Goal: Transaction & Acquisition: Purchase product/service

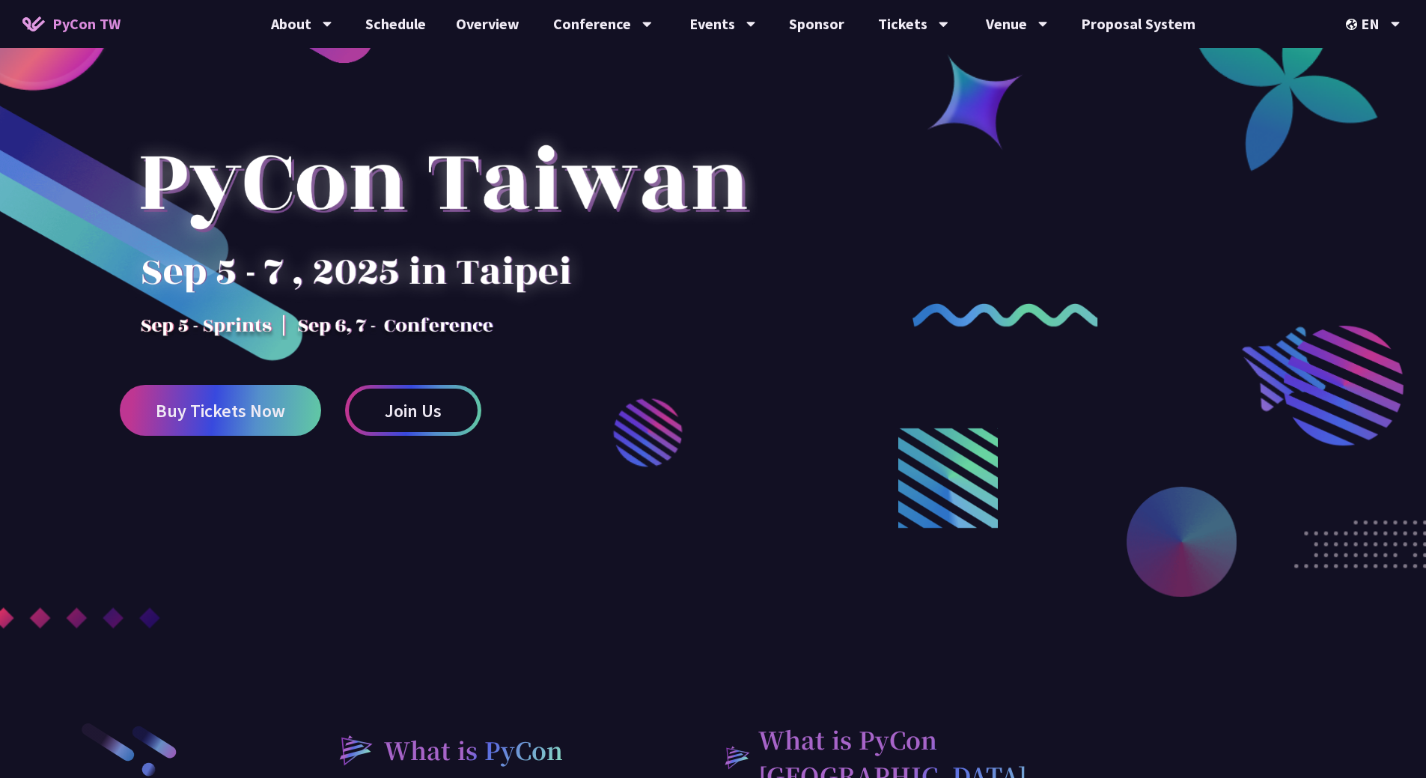
scroll to position [225, 0]
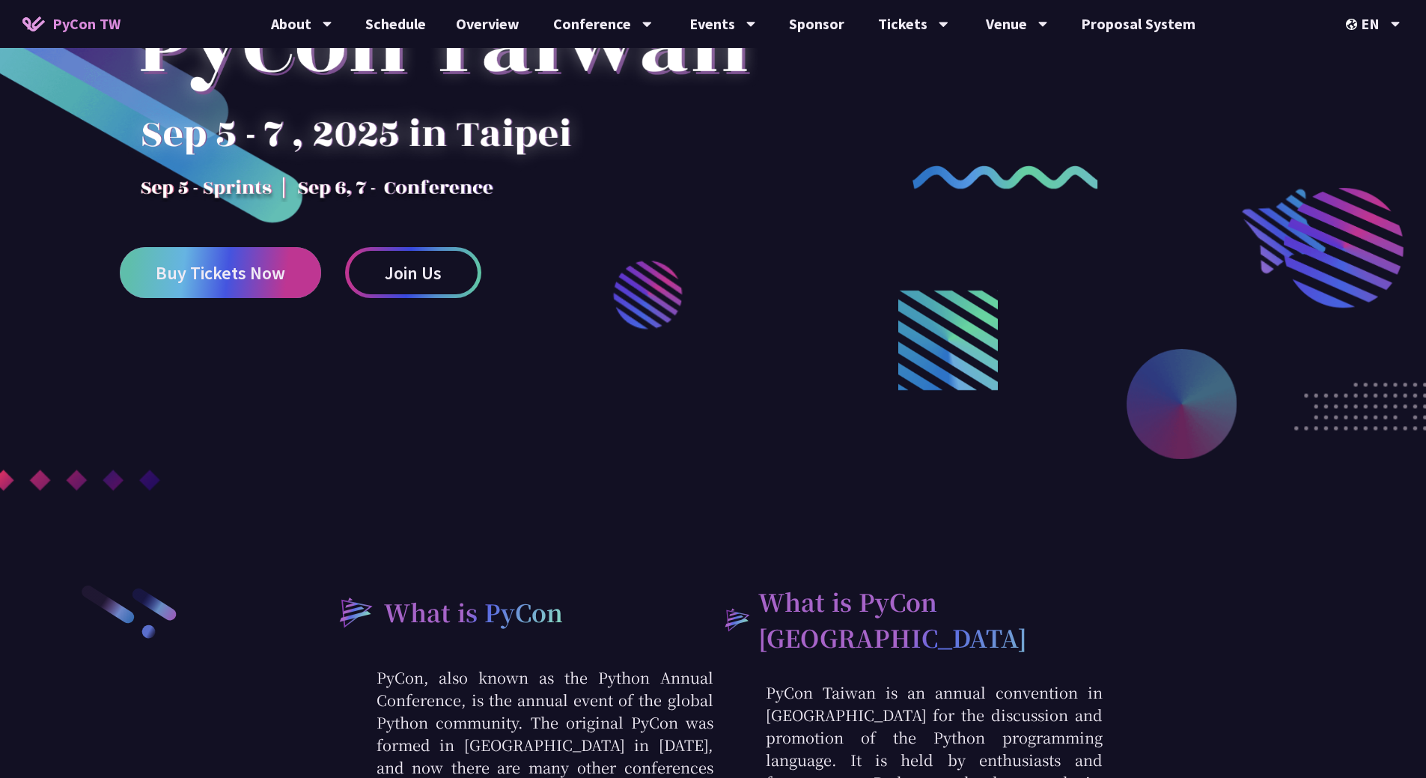
click at [230, 281] on span "Buy Tickets Now" at bounding box center [220, 272] width 129 height 19
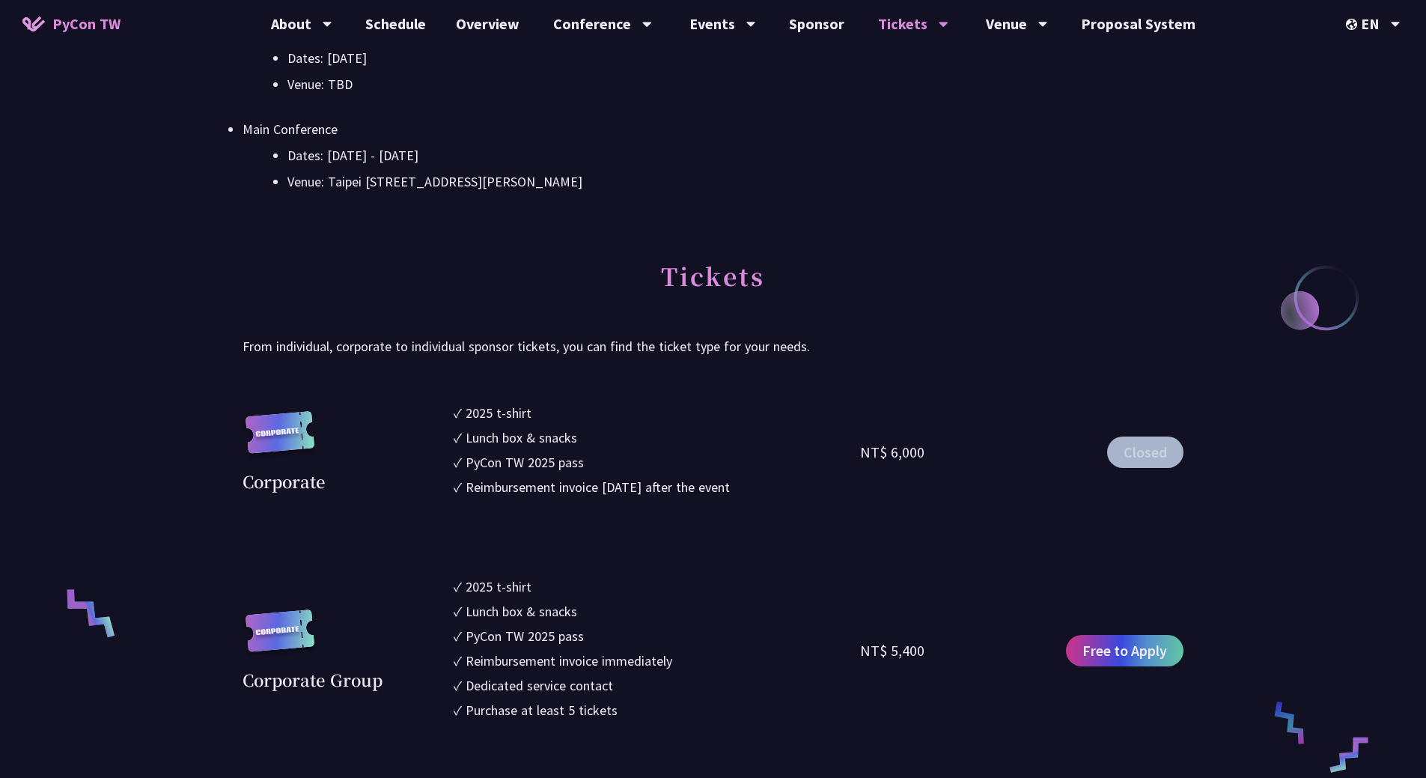
scroll to position [823, 0]
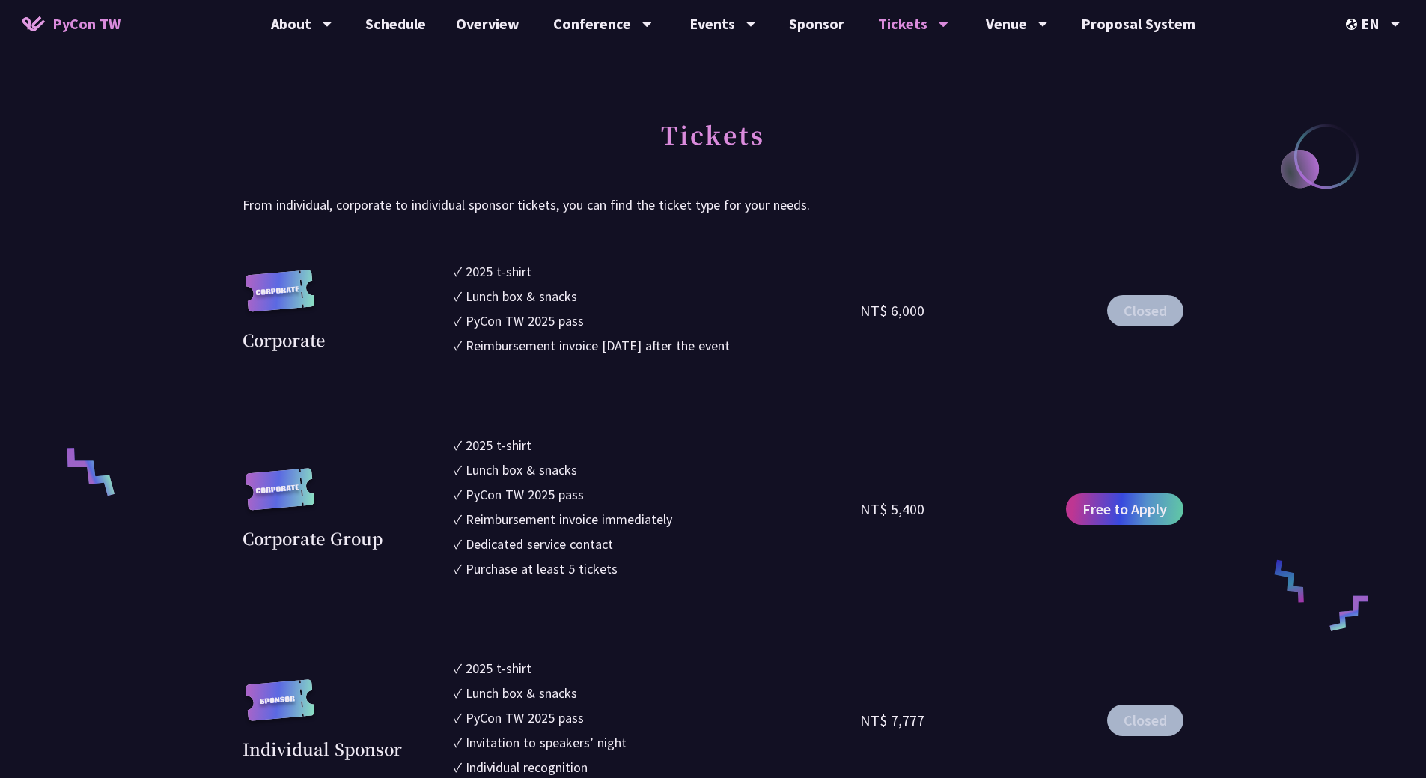
drag, startPoint x: 454, startPoint y: 268, endPoint x: 607, endPoint y: 321, distance: 161.6
click at [602, 317] on ul "✓ 2025 t-shirt ✓ Lunch box & snacks ✓ PyCon TW 2025 pass ✓ Reimbursement invoic…" at bounding box center [657, 310] width 407 height 99
click at [612, 323] on li "✓ PyCon TW 2025 pass" at bounding box center [657, 321] width 407 height 20
drag, startPoint x: 452, startPoint y: 324, endPoint x: 592, endPoint y: 341, distance: 141.0
click at [592, 341] on div "Corporate ✓ 2025 t-shirt ✓ Lunch box & snacks ✓ PyCon TW 2025 pass ✓ Reimbursem…" at bounding box center [712, 310] width 941 height 99
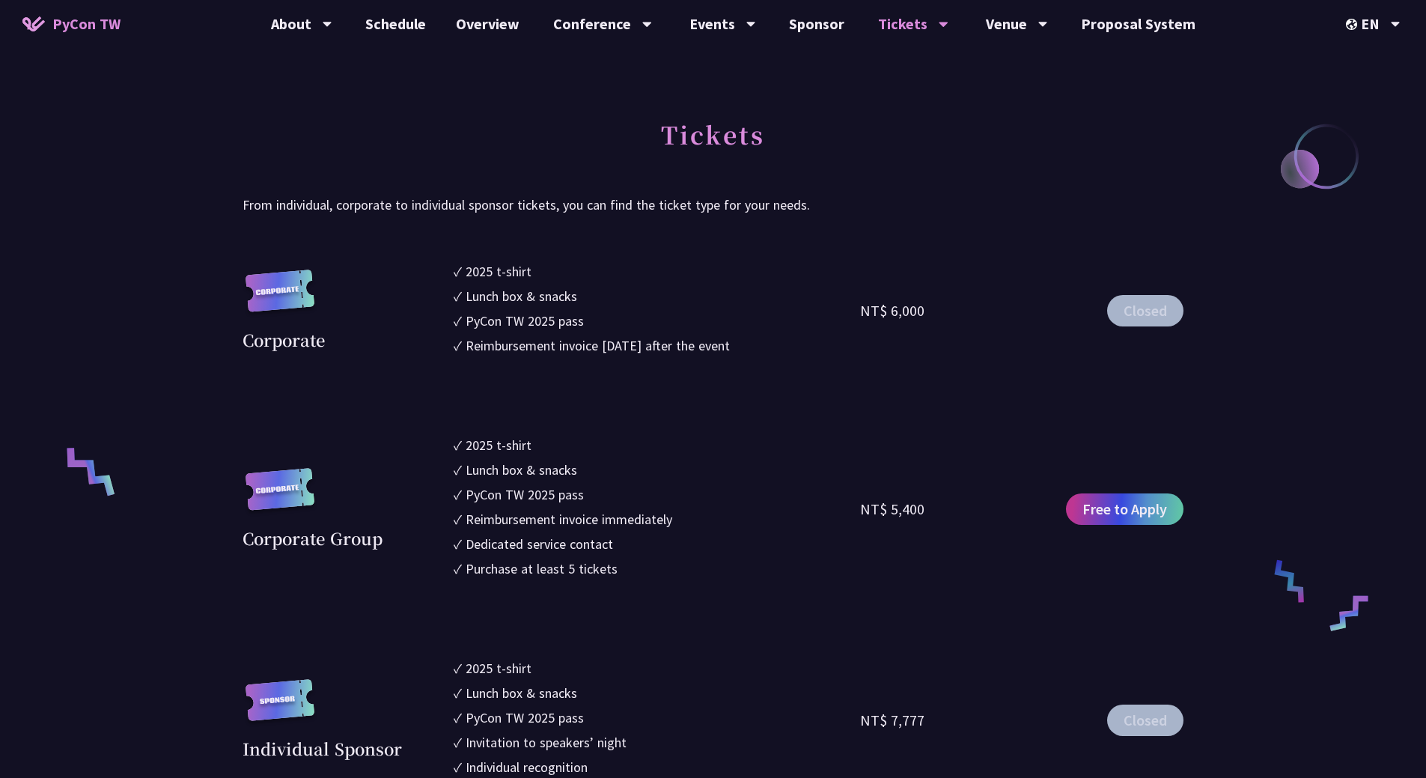
click at [592, 341] on div "Reimbursement invoice [DATE] after the event" at bounding box center [597, 345] width 264 height 20
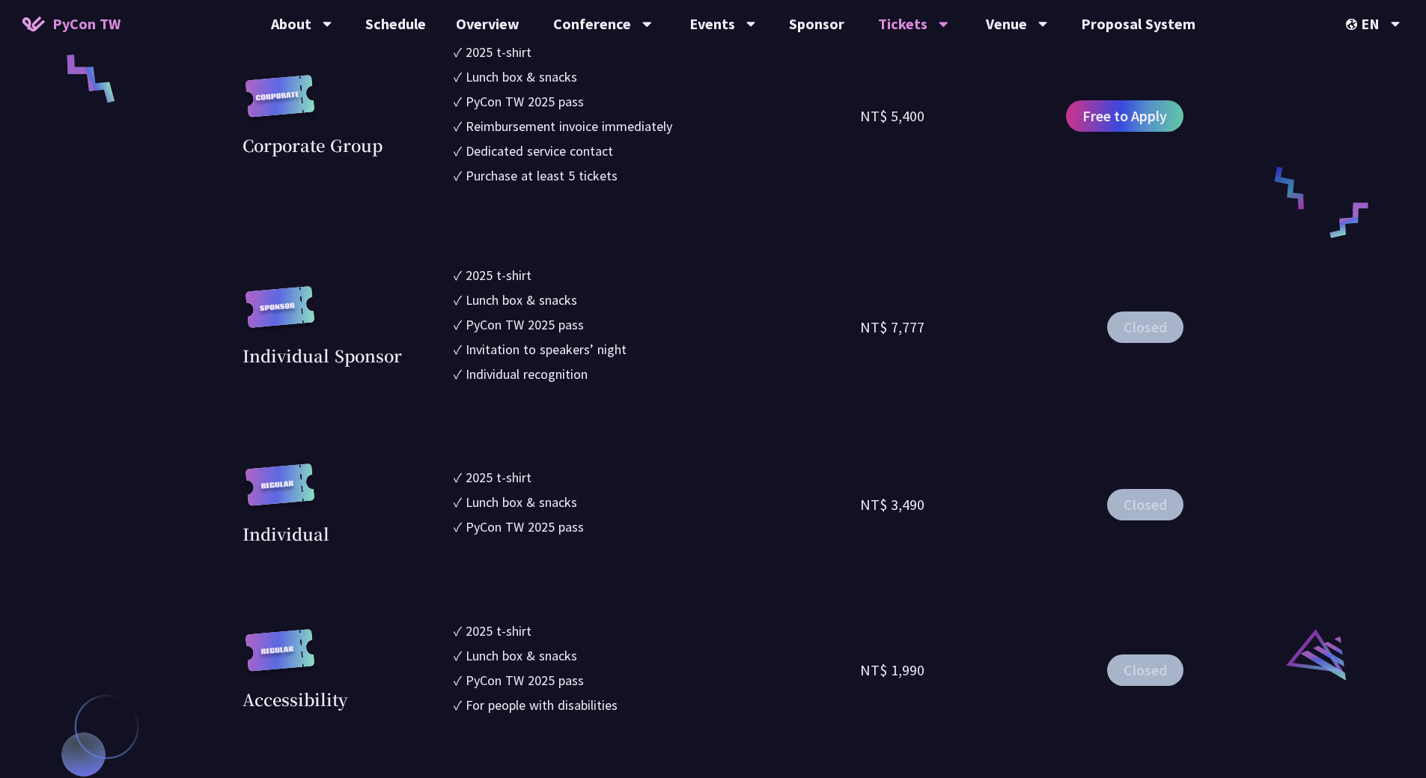
scroll to position [1251, 0]
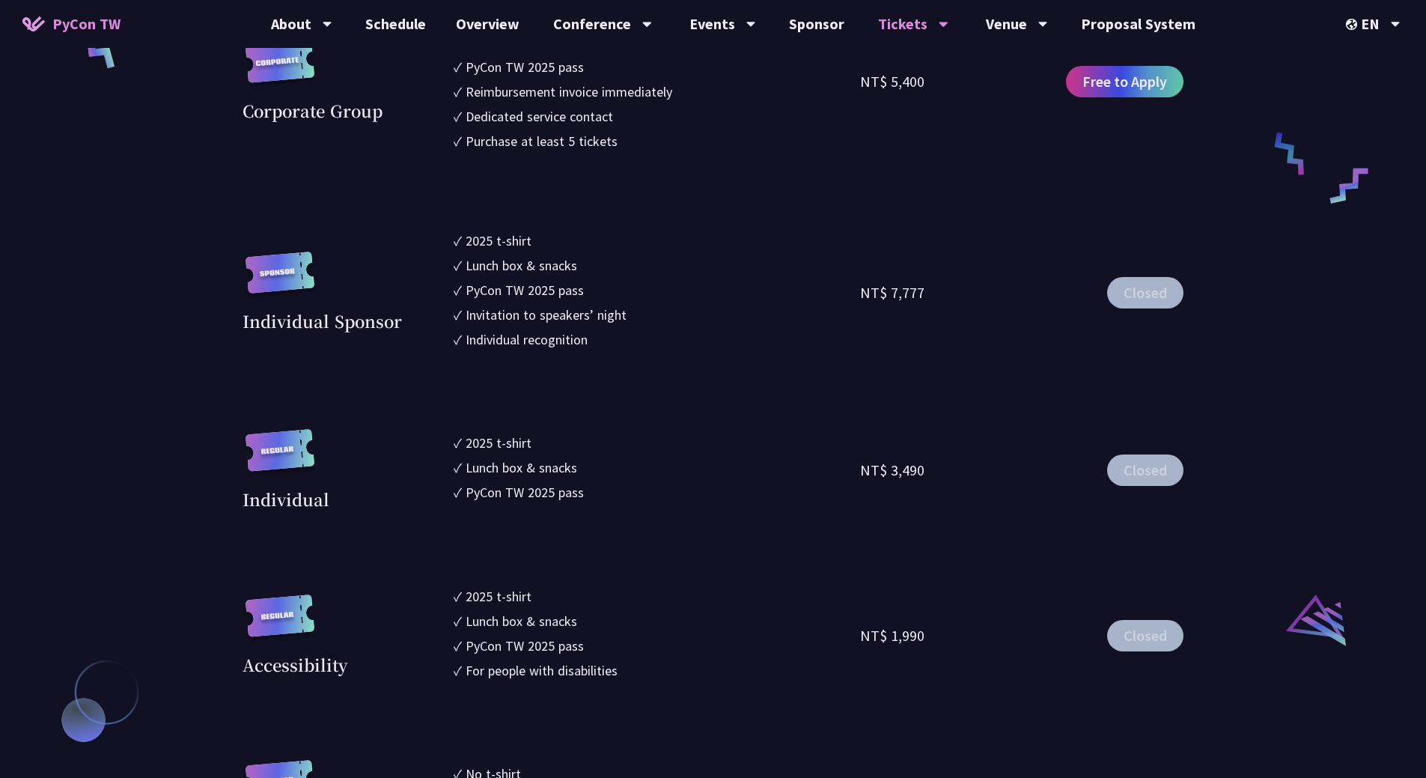
drag, startPoint x: 467, startPoint y: 447, endPoint x: 636, endPoint y: 457, distance: 169.5
click at [636, 457] on ul "✓ 2025 t-shirt ✓ Lunch box & snacks ✓ PyCon TW 2025 pass" at bounding box center [657, 470] width 407 height 82
drag, startPoint x: 636, startPoint y: 457, endPoint x: 536, endPoint y: 466, distance: 100.7
click at [636, 458] on li "✓ Lunch box & snacks" at bounding box center [657, 467] width 407 height 20
drag, startPoint x: 494, startPoint y: 475, endPoint x: 549, endPoint y: 489, distance: 56.5
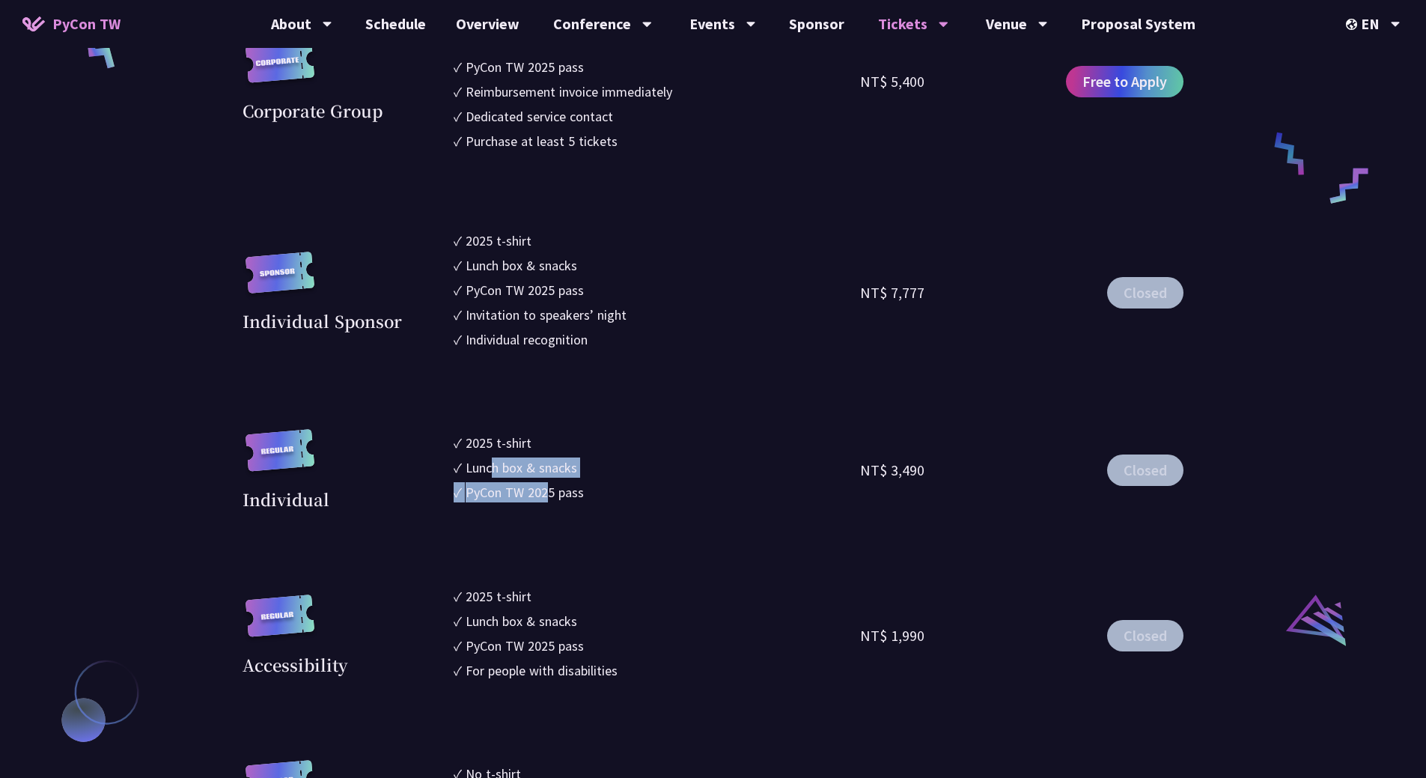
click at [549, 489] on ul "✓ 2025 t-shirt ✓ Lunch box & snacks ✓ PyCon TW 2025 pass" at bounding box center [657, 470] width 407 height 82
click at [549, 489] on div "PyCon TW 2025 pass" at bounding box center [524, 492] width 118 height 20
click at [556, 488] on div "PyCon TW 2025 pass" at bounding box center [524, 492] width 118 height 20
drag, startPoint x: 442, startPoint y: 309, endPoint x: 531, endPoint y: 305, distance: 89.1
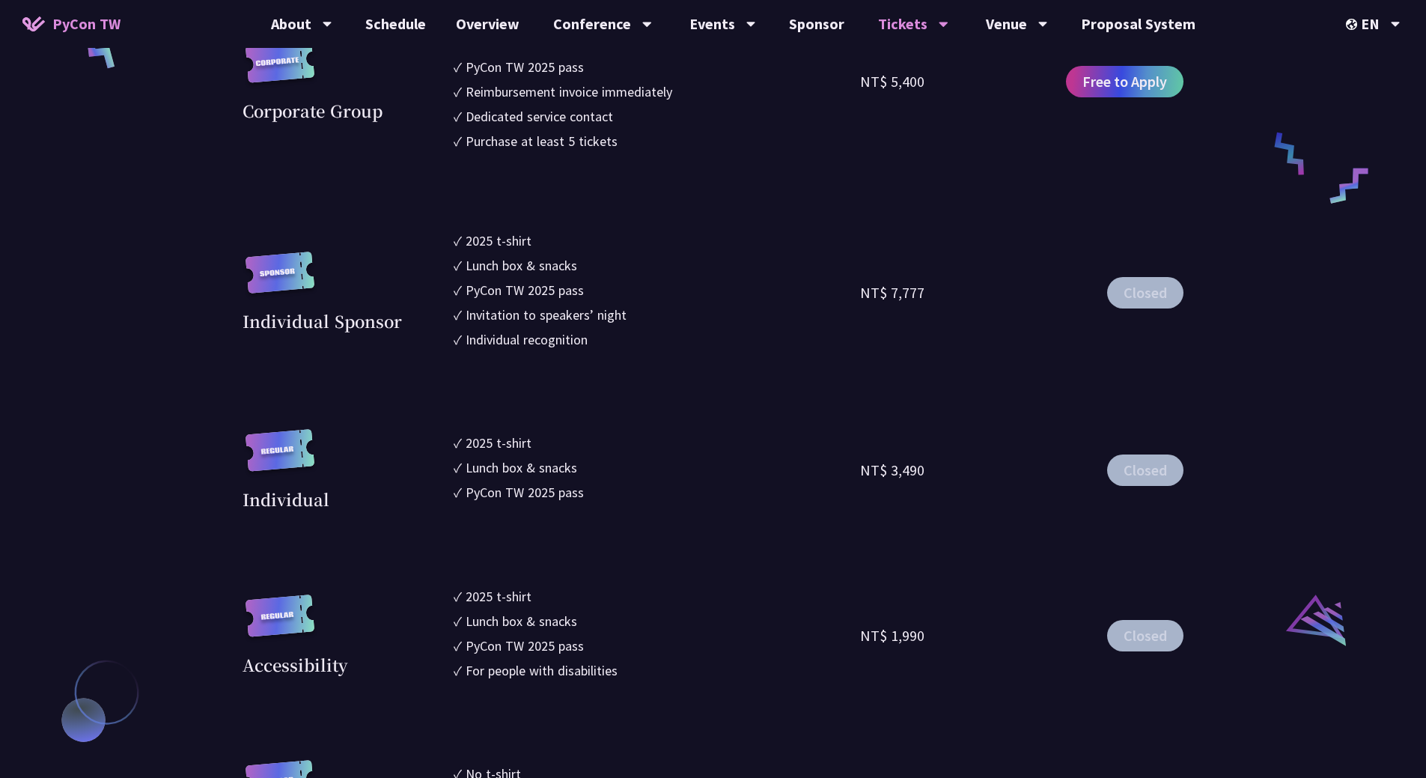
click at [531, 305] on div "Individual Sponsor ✓ 2025 t-shirt ✓ Lunch box & snacks ✓ PyCon TW 2025 pass ✓ I…" at bounding box center [712, 291] width 941 height 123
click at [531, 305] on div "Invitation to speakers’ night" at bounding box center [545, 315] width 161 height 20
drag, startPoint x: 454, startPoint y: 327, endPoint x: 604, endPoint y: 343, distance: 151.2
click at [603, 342] on ul "✓ 2025 t-shirt ✓ Lunch box & snacks ✓ PyCon TW 2025 pass ✓ Invitation to speake…" at bounding box center [657, 291] width 407 height 123
click at [604, 343] on li "✓ Individual recognition" at bounding box center [657, 339] width 407 height 20
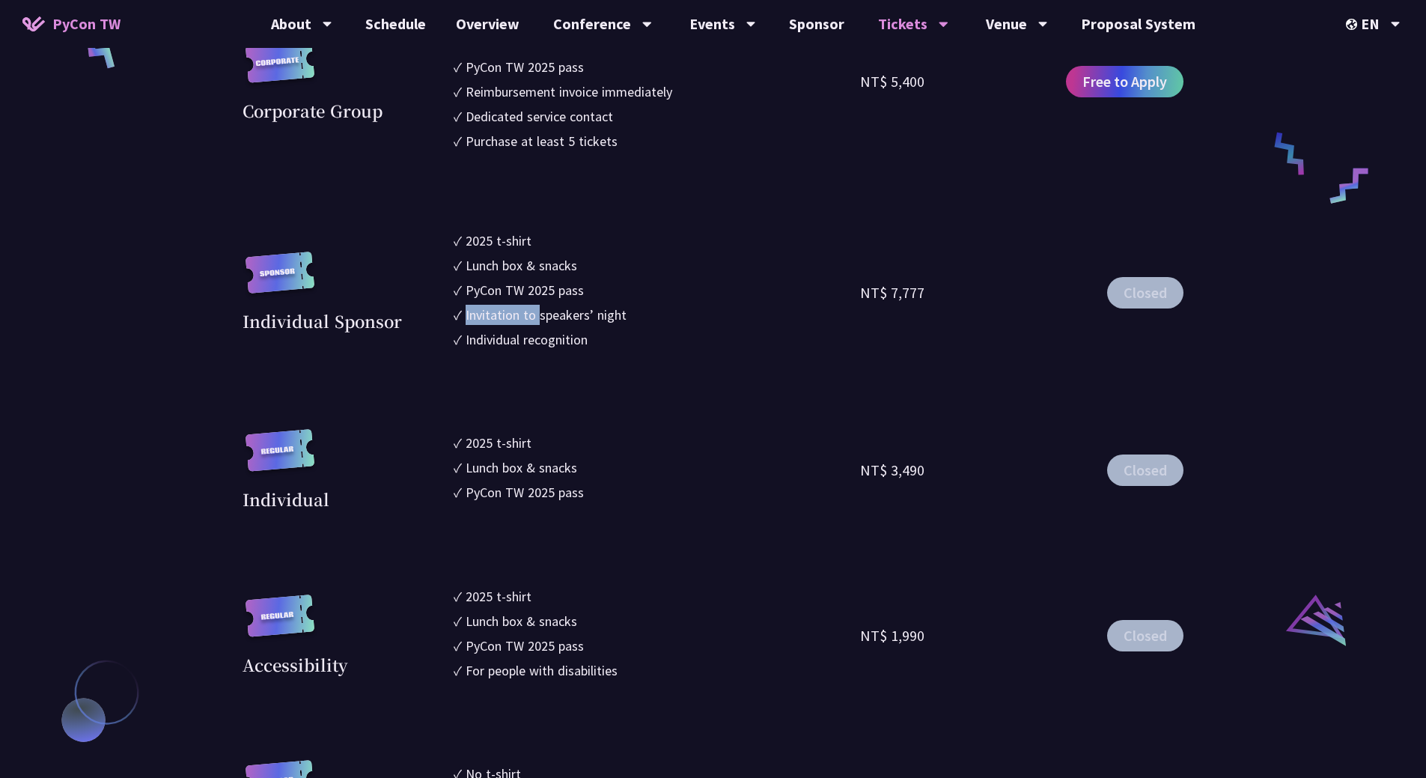
click at [556, 314] on div "Invitation to speakers’ night" at bounding box center [545, 315] width 161 height 20
click at [565, 315] on div "Invitation to speakers’ night" at bounding box center [545, 315] width 161 height 20
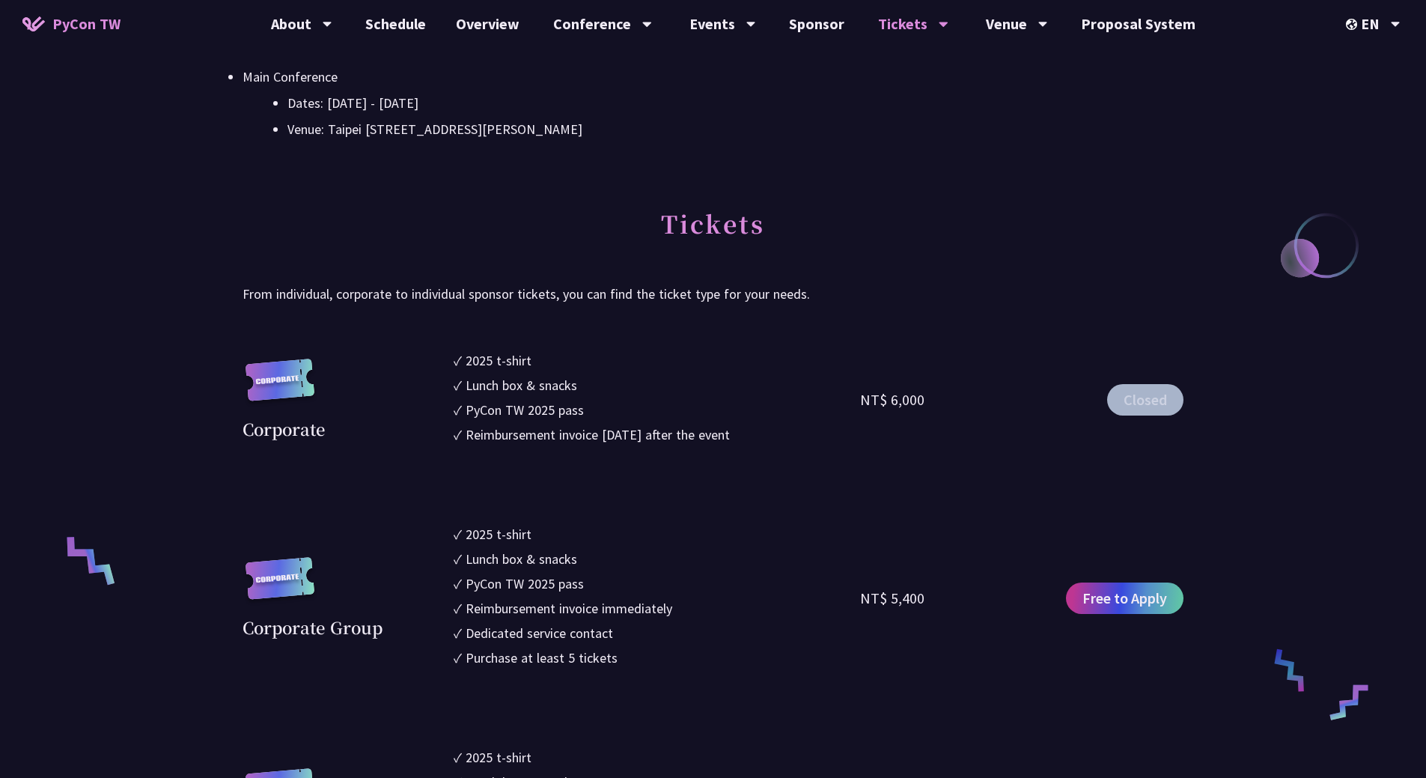
scroll to position [727, 0]
